Goal: Task Accomplishment & Management: Use online tool/utility

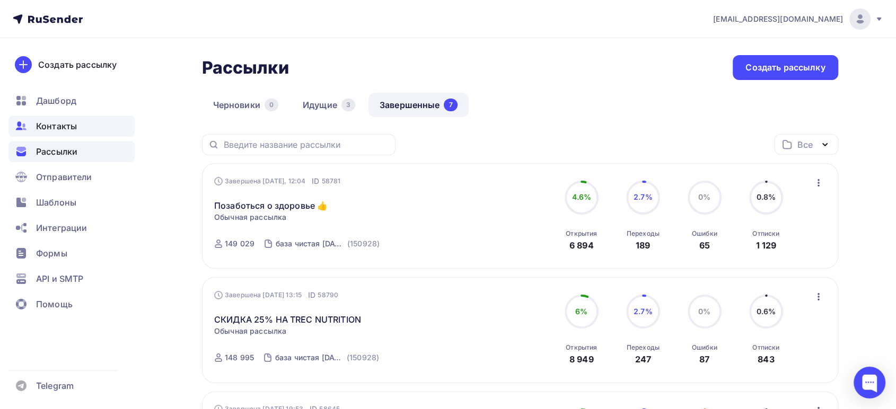
click at [64, 124] on span "Контакты" at bounding box center [56, 126] width 41 height 13
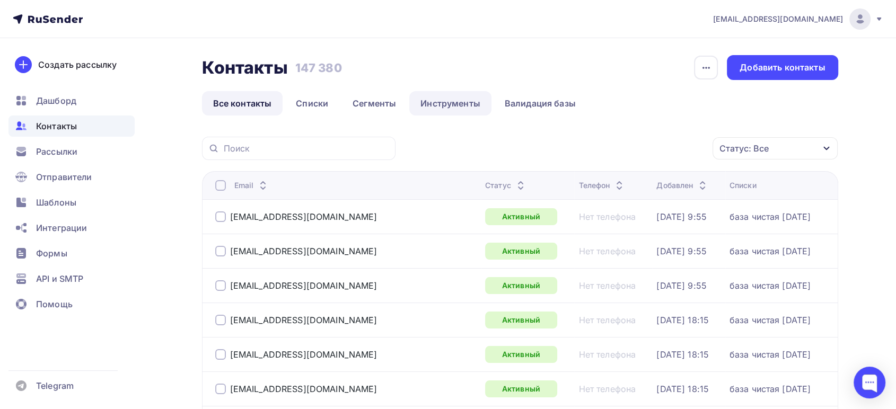
click at [456, 101] on link "Инструменты" at bounding box center [450, 103] width 82 height 24
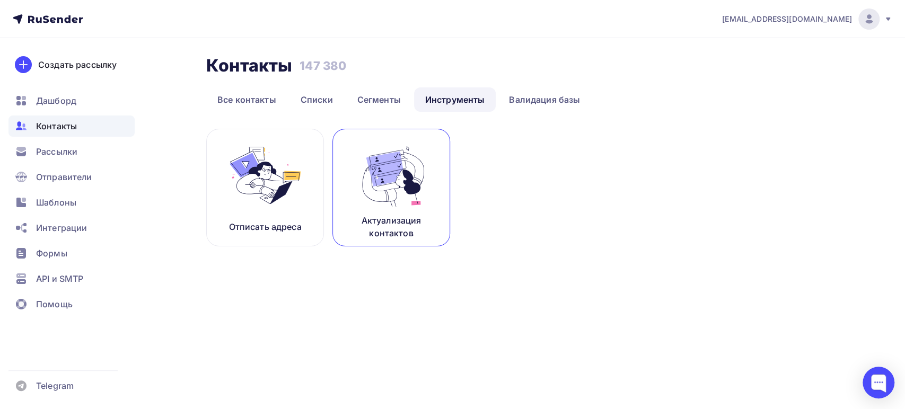
click at [417, 210] on link "Актуализация контактов" at bounding box center [392, 188] width 118 height 118
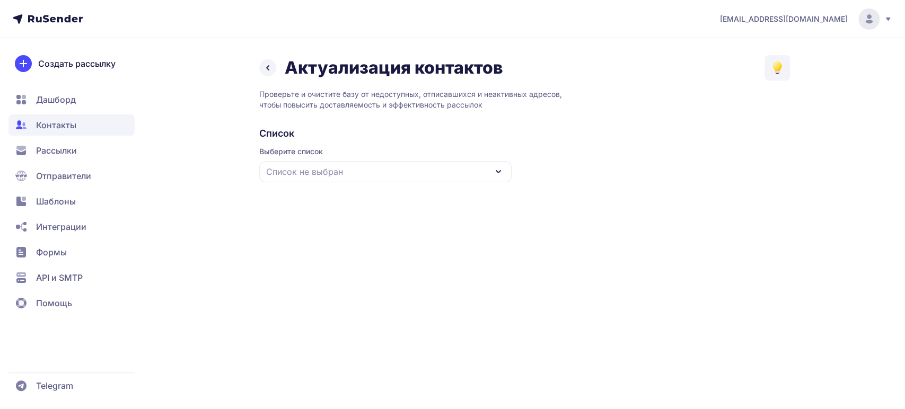
click at [360, 176] on div "Список не выбран" at bounding box center [385, 171] width 252 height 21
click at [347, 234] on div "база чистая [DATE]" at bounding box center [386, 236] width 240 height 25
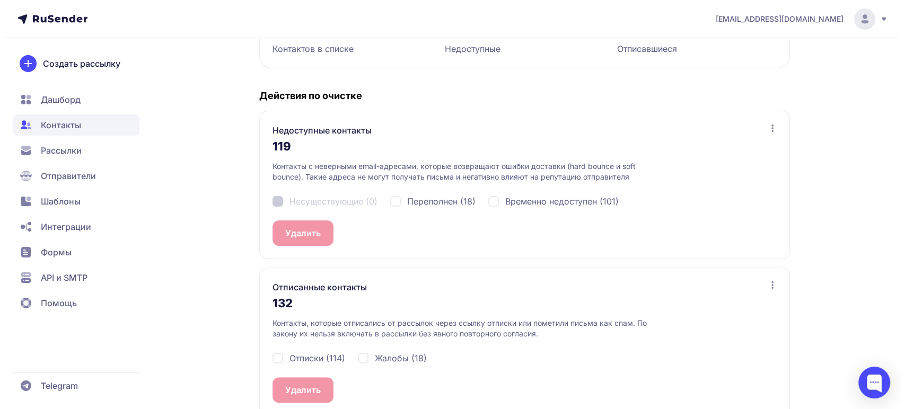
scroll to position [195, 0]
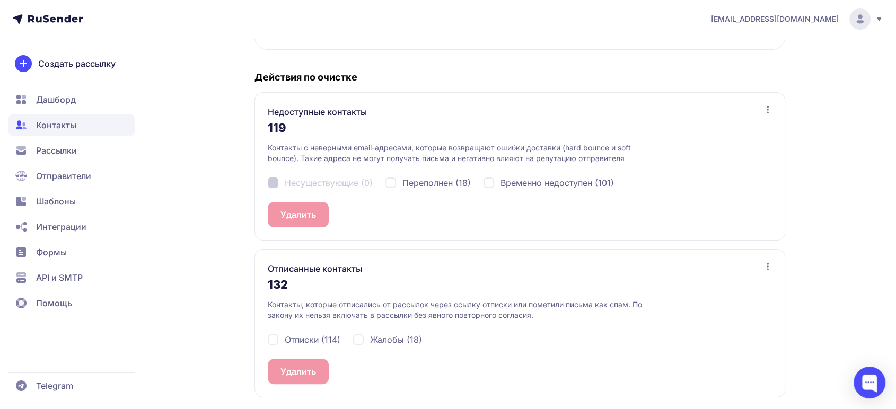
click at [274, 337] on div "Отписки (114)" at bounding box center [304, 340] width 73 height 13
checkbox input "true"
click at [364, 338] on div "Жалобы (18)" at bounding box center [387, 340] width 69 height 13
checkbox input "true"
click at [297, 377] on button "Удалить 132" at bounding box center [305, 371] width 75 height 25
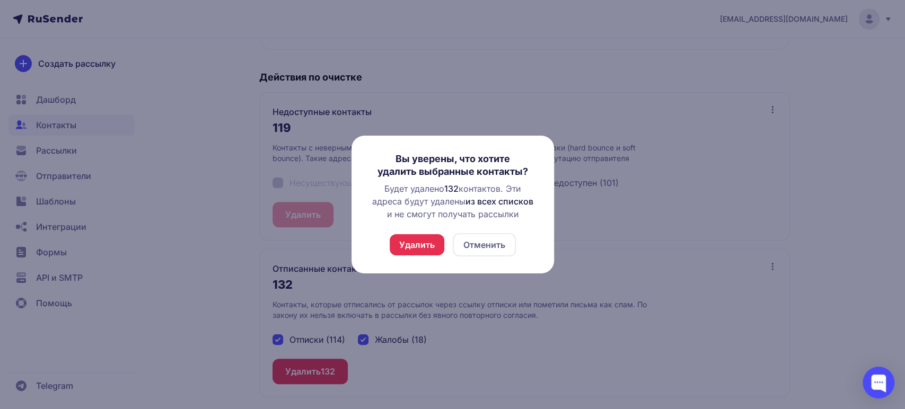
click at [423, 241] on button "Удалить" at bounding box center [417, 244] width 55 height 21
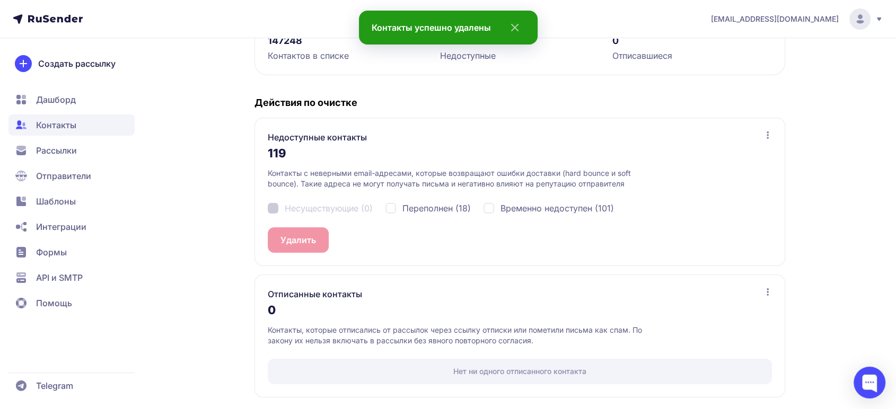
scroll to position [0, 0]
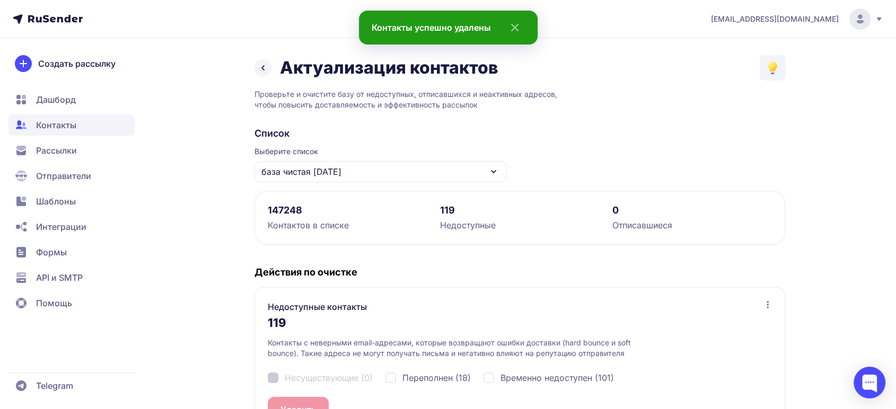
click at [82, 101] on span "Дашборд" at bounding box center [71, 99] width 126 height 21
